Goal: Navigation & Orientation: Find specific page/section

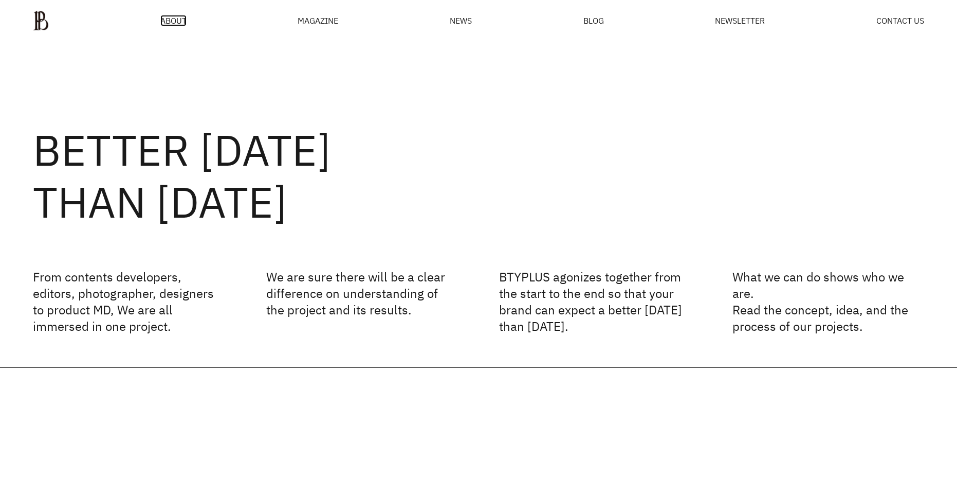
click at [168, 20] on span "ABOUT" at bounding box center [173, 20] width 26 height 8
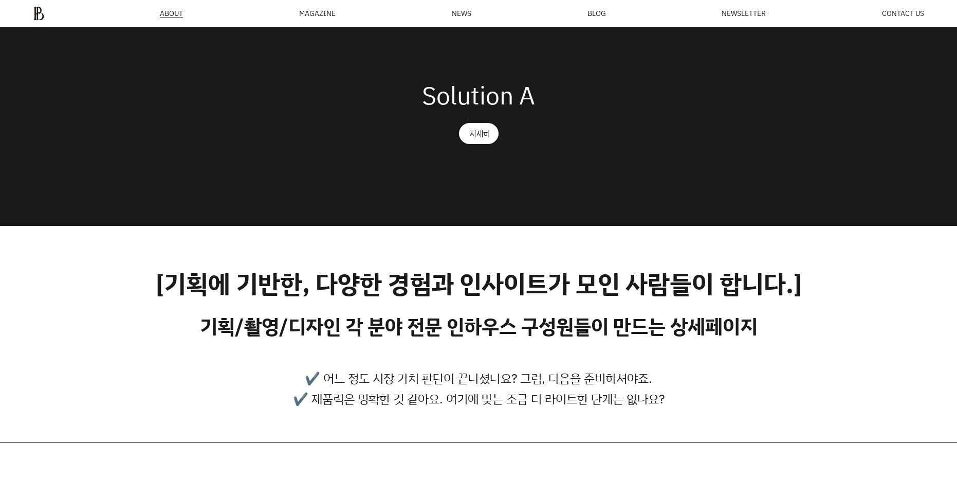
scroll to position [37, 0]
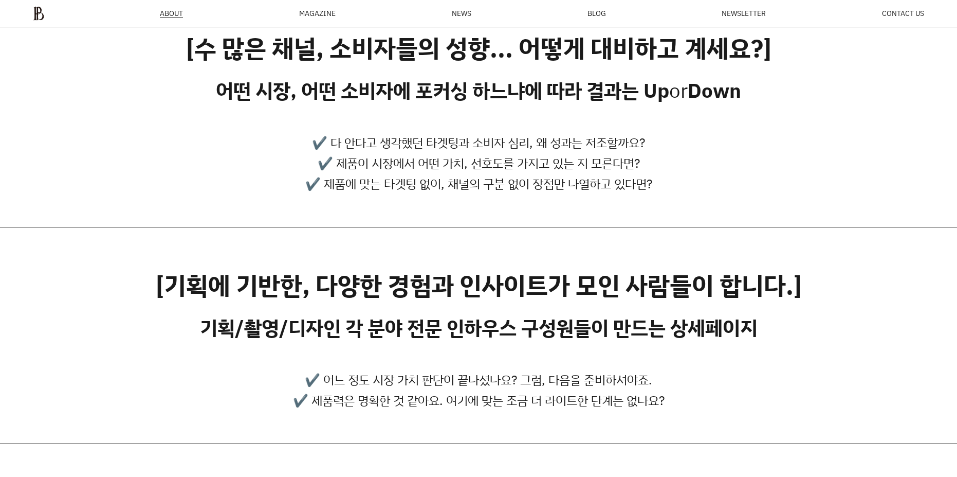
click at [924, 14] on div "ABOUT MAGAZINE SEE ALL OFF THE REC INSIDE BTYPLUS CURATION NEWS BLOG NEWSLETTER…" at bounding box center [478, 13] width 957 height 27
click at [901, 14] on span "CONTACT US" at bounding box center [903, 13] width 42 height 7
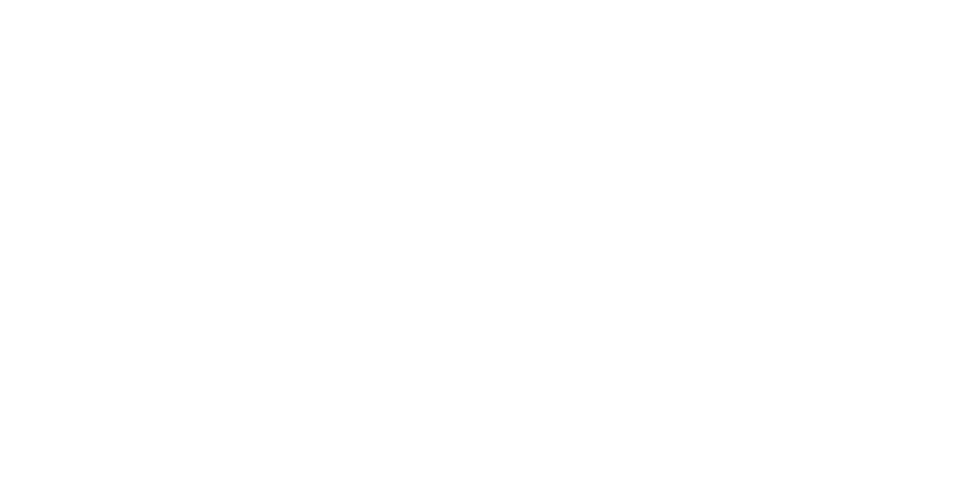
click at [0, 0] on html at bounding box center [0, 0] width 0 height 0
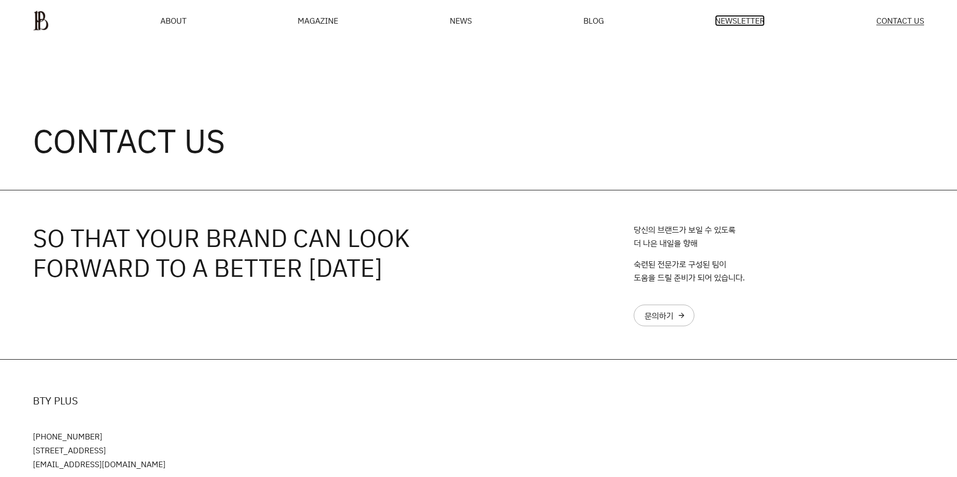
click at [717, 17] on span "NEWSLETTER" at bounding box center [740, 20] width 50 height 8
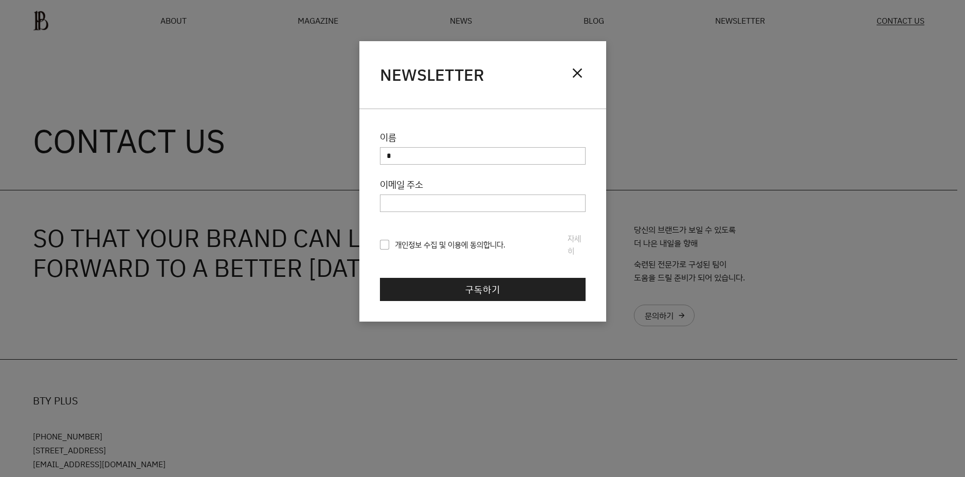
click at [566, 69] on div "NEWSLETTER close" at bounding box center [482, 75] width 247 height 68
click at [574, 68] on span "close" at bounding box center [577, 73] width 16 height 16
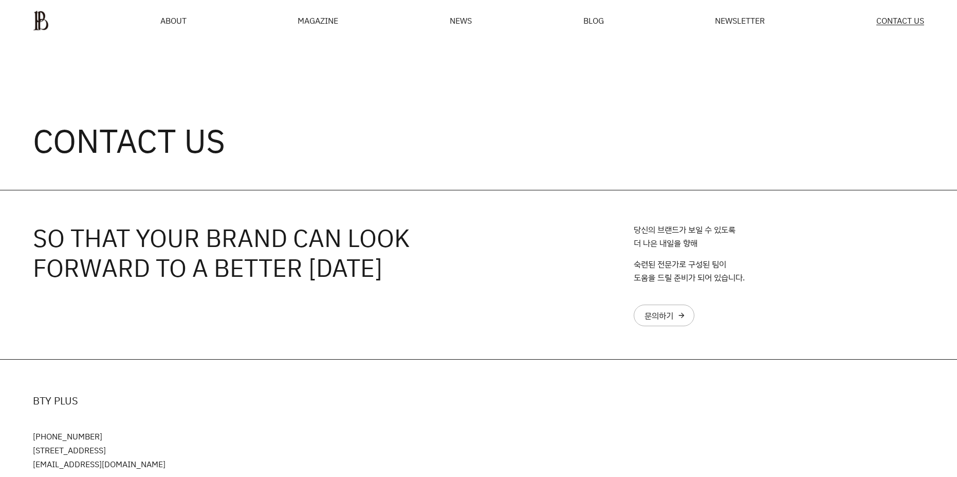
drag, startPoint x: 582, startPoint y: 21, endPoint x: 591, endPoint y: 17, distance: 9.8
click at [582, 21] on ul "ABOUT MAGAZINE SEE ALL OFF THE REC INSIDE BTYPLUS CURATION NEWS BLOG NEWSLETTER…" at bounding box center [478, 20] width 891 height 21
click at [592, 17] on span "BLOG" at bounding box center [593, 20] width 21 height 8
